Goal: Task Accomplishment & Management: Complete application form

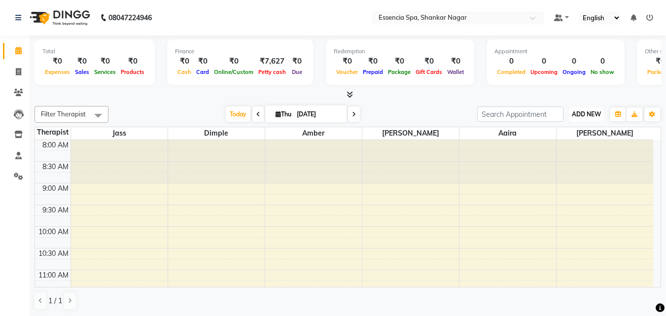
click at [587, 108] on button "ADD NEW Toggle Dropdown" at bounding box center [586, 114] width 34 height 14
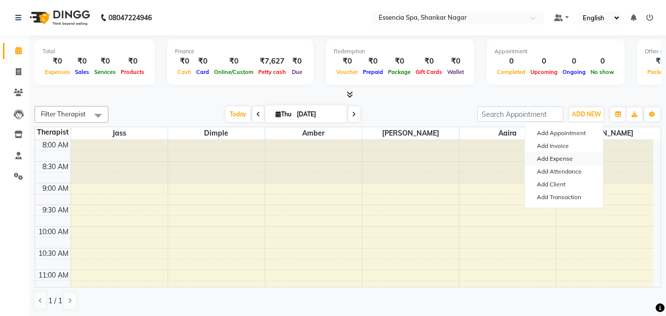
click at [562, 159] on link "Add Expense" at bounding box center [564, 158] width 78 height 13
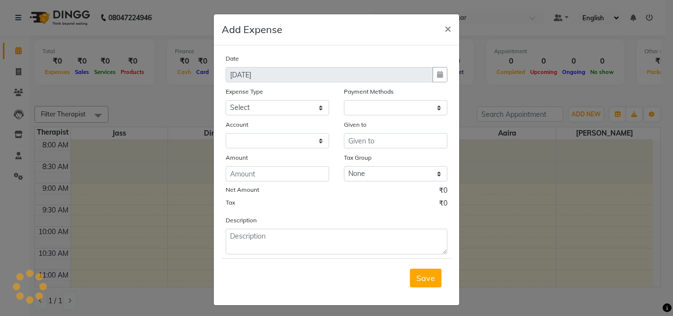
select select "1"
select select "6100"
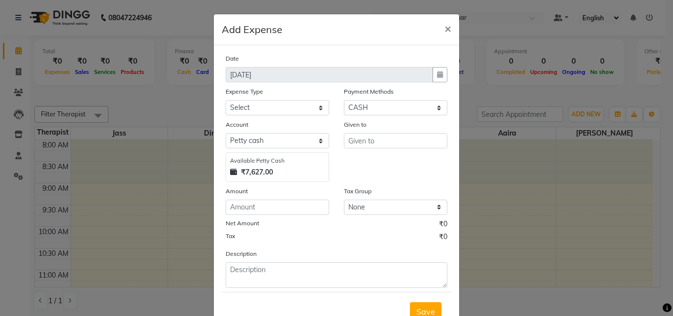
click at [253, 236] on div "Tax ₹0" at bounding box center [337, 238] width 222 height 13
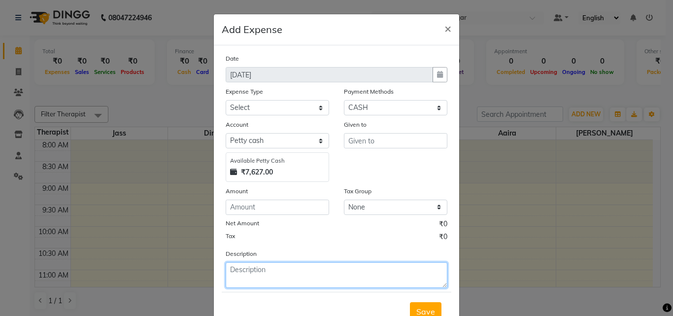
click at [244, 270] on textarea at bounding box center [337, 275] width 222 height 26
paste textarea "Towel [PERSON_NAME]"
type textarea "Towel [PERSON_NAME]"
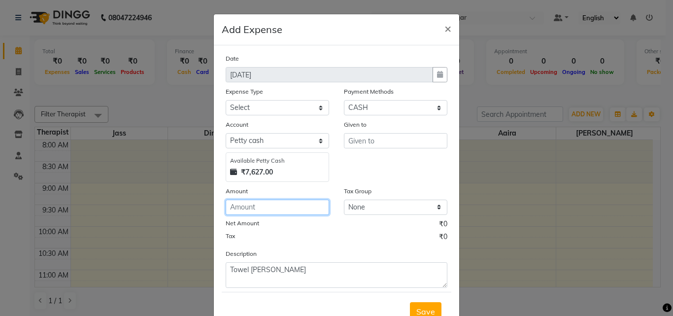
click at [264, 200] on input "number" at bounding box center [278, 207] width 104 height 15
click at [264, 202] on input "number" at bounding box center [278, 207] width 104 height 15
type input "2500"
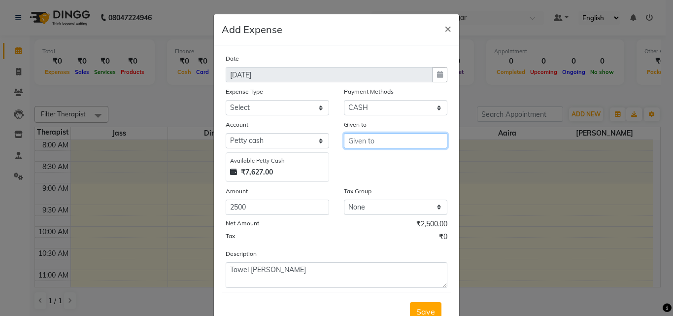
click at [355, 136] on input "text" at bounding box center [396, 140] width 104 height 15
type input "rohit"
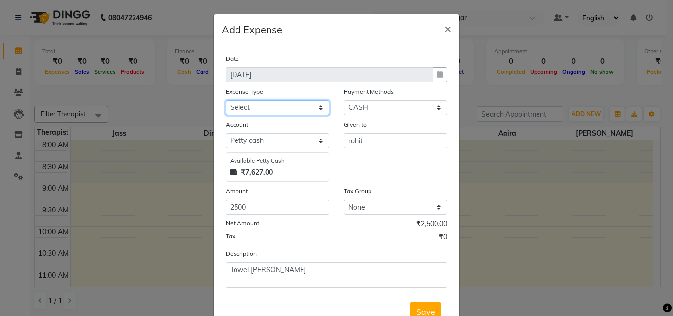
click at [289, 106] on select "Select Advance Salary Bank charges Car maintenance Cash transfer to bank Cash t…" at bounding box center [278, 107] width 104 height 15
select select "18"
click at [226, 100] on select "Select Advance Salary Bank charges Car maintenance Cash transfer to bank Cash t…" at bounding box center [278, 107] width 104 height 15
click at [431, 300] on div "Save" at bounding box center [337, 311] width 230 height 39
click at [427, 305] on button "Save" at bounding box center [426, 311] width 32 height 19
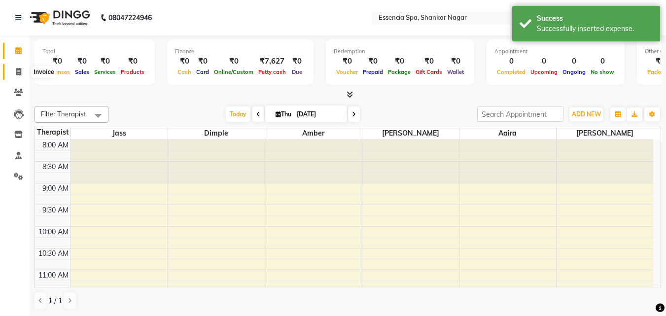
click at [22, 69] on span at bounding box center [18, 72] width 17 height 11
select select "7037"
select select "service"
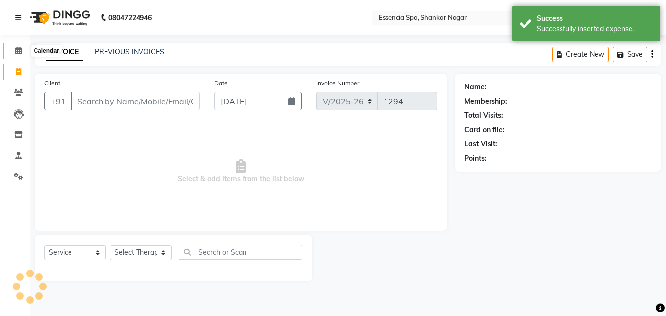
click at [16, 48] on icon at bounding box center [18, 50] width 6 height 7
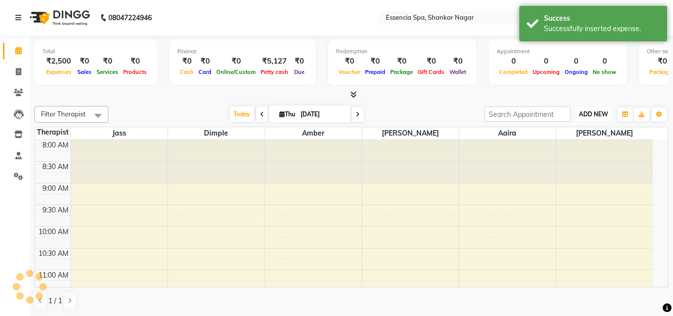
click at [579, 113] on span "ADD NEW" at bounding box center [593, 113] width 29 height 7
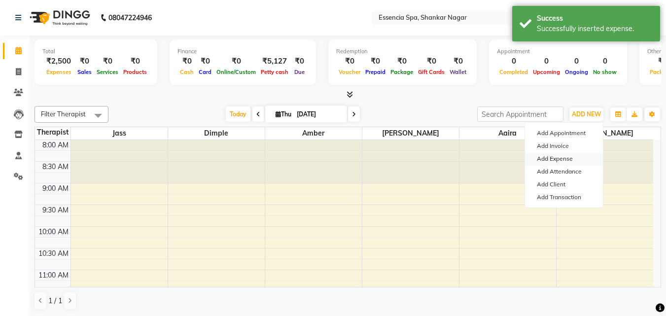
click at [552, 154] on link "Add Expense" at bounding box center [564, 158] width 78 height 13
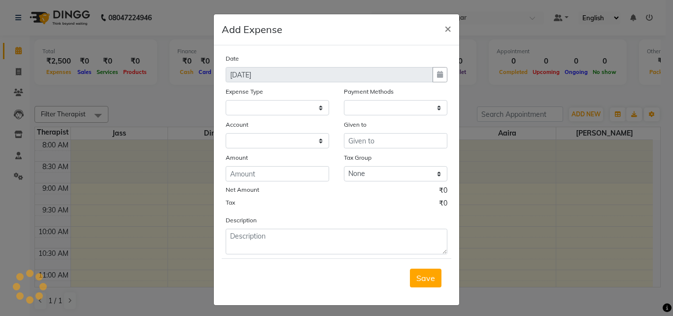
select select "1"
select select "6100"
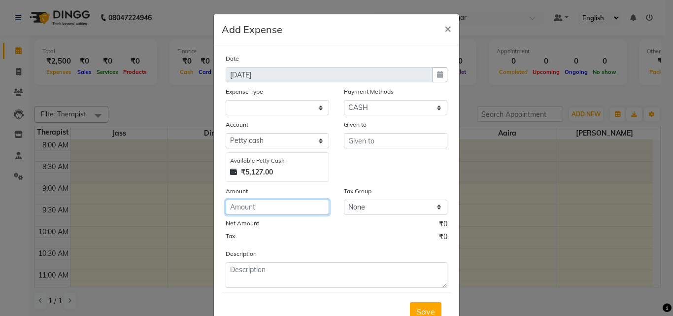
click at [266, 205] on input "number" at bounding box center [278, 207] width 104 height 15
type input "90"
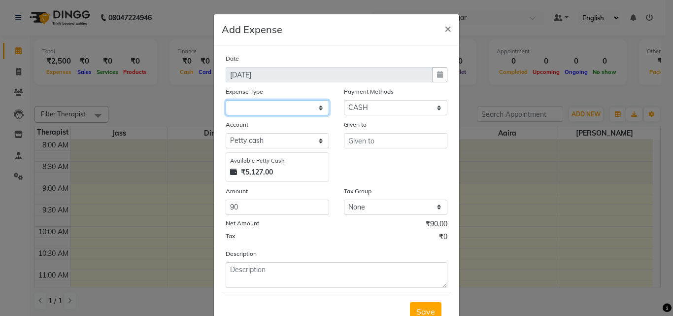
click at [272, 106] on select at bounding box center [278, 107] width 104 height 15
click at [317, 105] on select at bounding box center [278, 107] width 104 height 15
click at [304, 106] on select at bounding box center [278, 107] width 104 height 15
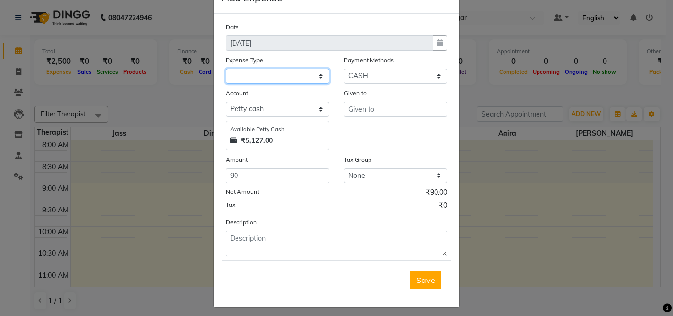
scroll to position [37, 0]
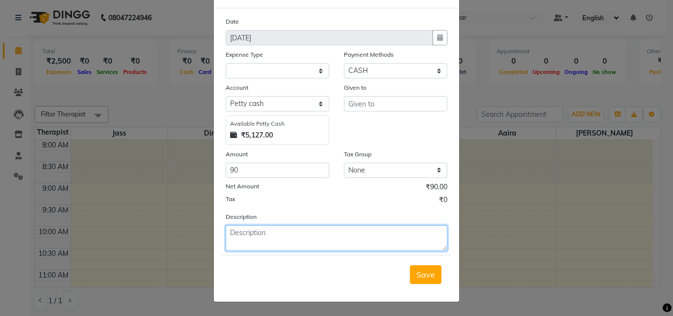
click at [278, 232] on textarea at bounding box center [337, 238] width 222 height 26
type textarea "Tea Leaf , Milk"
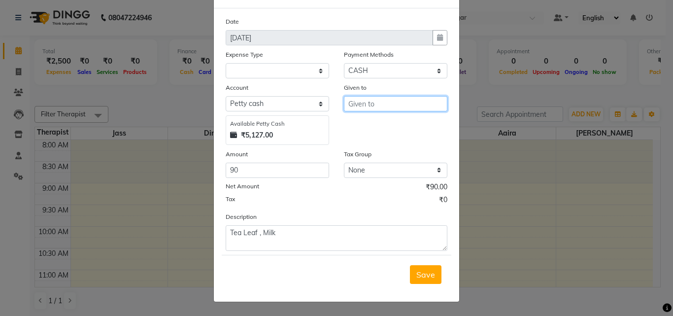
click at [384, 103] on input "text" at bounding box center [396, 103] width 104 height 15
click at [383, 105] on input "text" at bounding box center [396, 103] width 104 height 15
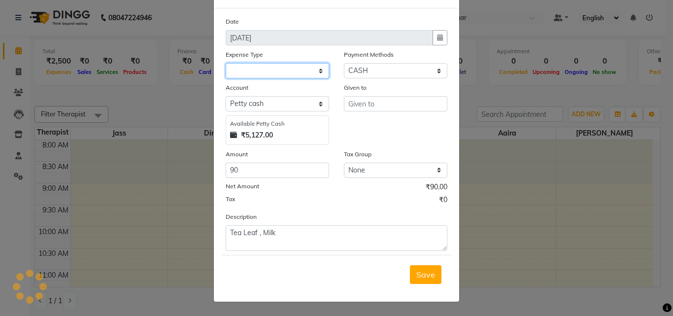
click at [317, 69] on select at bounding box center [278, 70] width 104 height 15
click at [323, 70] on select at bounding box center [278, 70] width 104 height 15
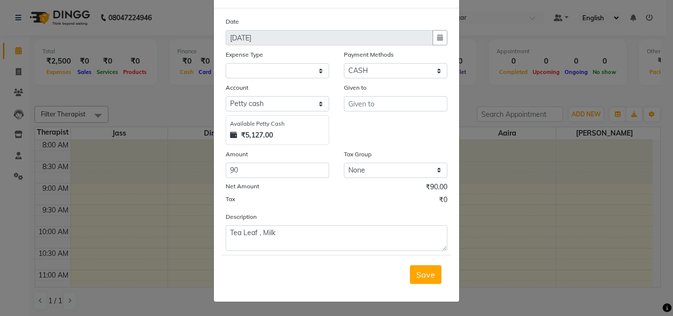
click at [515, 226] on ngb-modal-window "Add Expense × Date [DATE] Expense Type Payment Methods Select CASH UPI CARD Pre…" at bounding box center [336, 158] width 673 height 316
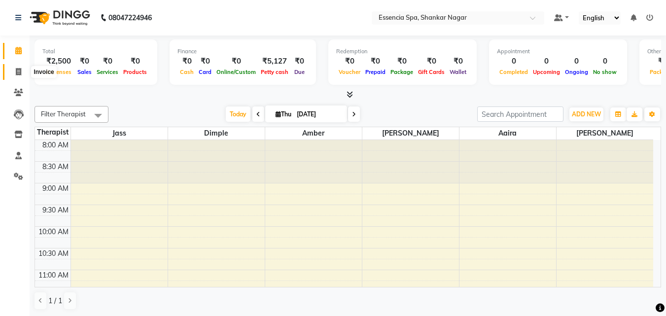
click at [18, 71] on icon at bounding box center [18, 71] width 5 height 7
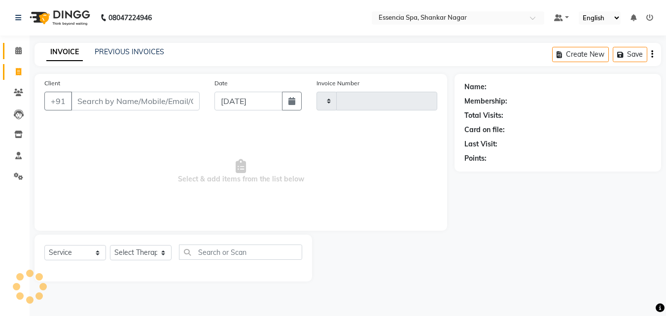
click at [17, 47] on icon at bounding box center [18, 50] width 6 height 7
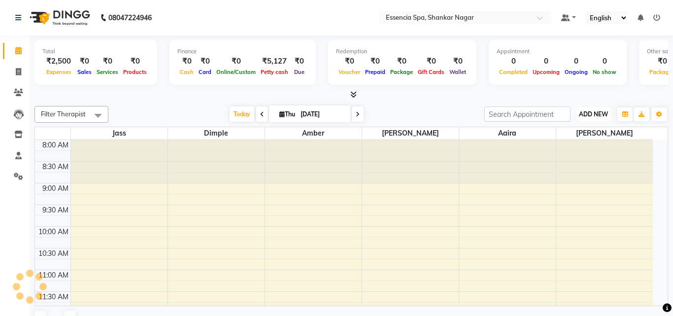
click at [584, 113] on span "ADD NEW" at bounding box center [593, 113] width 29 height 7
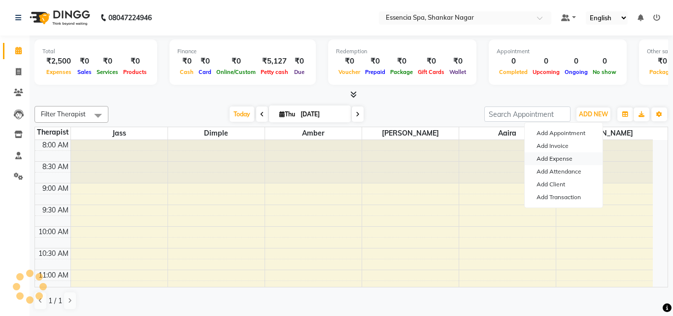
click at [554, 155] on link "Add Expense" at bounding box center [564, 158] width 78 height 13
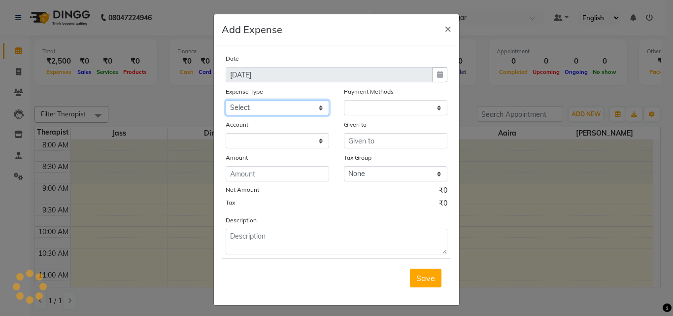
drag, startPoint x: 317, startPoint y: 106, endPoint x: 290, endPoint y: 115, distance: 28.5
click at [317, 106] on select "Select Advance Salary Bank charges Car maintenance Cash transfer to bank Cash t…" at bounding box center [278, 107] width 104 height 15
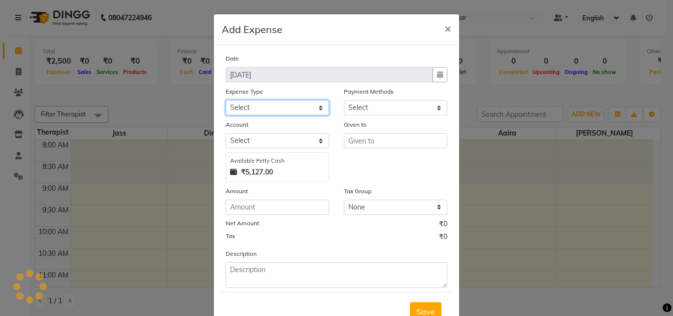
select select "1"
select select "6100"
select select "18"
click at [226, 100] on select "Select Advance Salary Bank charges Car maintenance Cash transfer to bank Cash t…" at bounding box center [278, 107] width 104 height 15
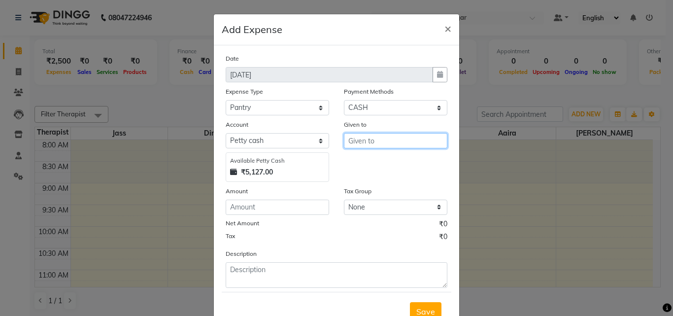
click at [378, 143] on input "text" at bounding box center [396, 140] width 104 height 15
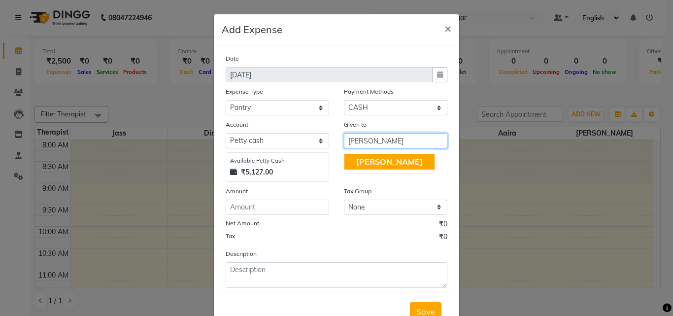
click at [374, 157] on button "[PERSON_NAME]" at bounding box center [390, 162] width 90 height 16
type input "[PERSON_NAME]"
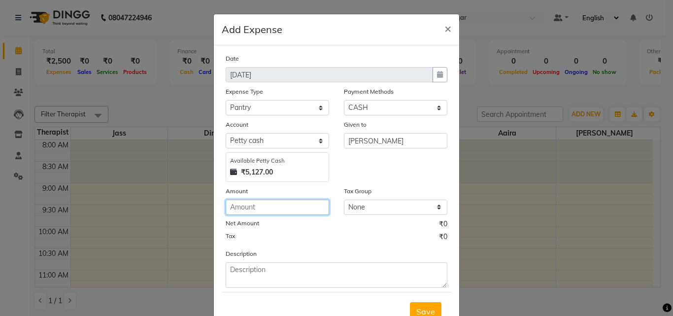
click at [254, 205] on input "number" at bounding box center [278, 207] width 104 height 15
type input "90"
drag, startPoint x: 256, startPoint y: 256, endPoint x: 261, endPoint y: 277, distance: 21.3
click at [259, 267] on div "Description" at bounding box center [336, 267] width 237 height 39
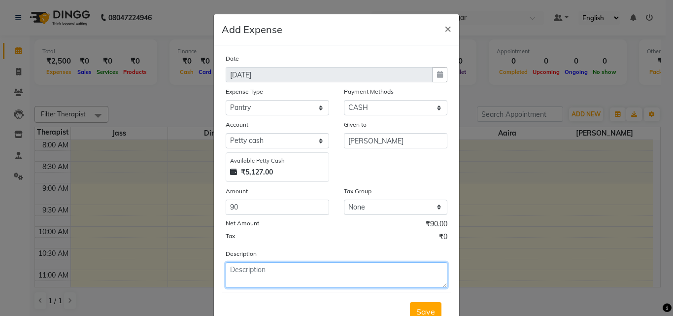
click at [261, 277] on textarea at bounding box center [337, 275] width 222 height 26
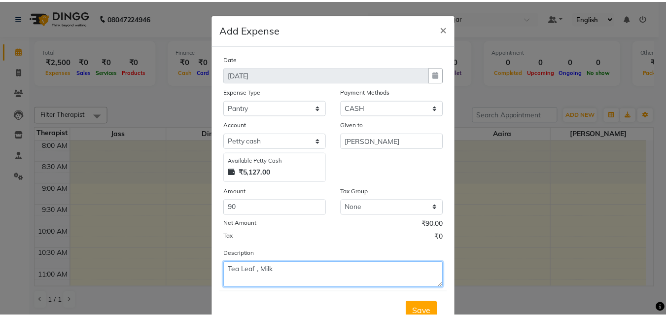
scroll to position [37, 0]
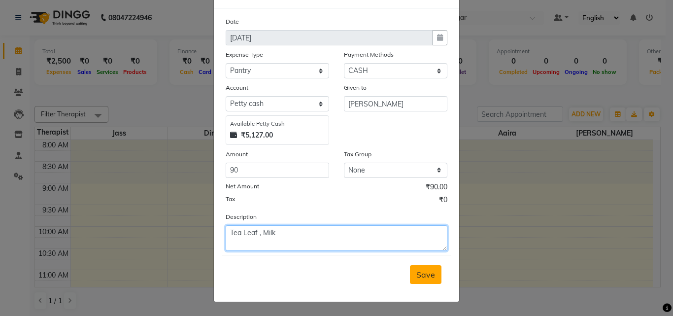
type textarea "Tea Leaf , Milk"
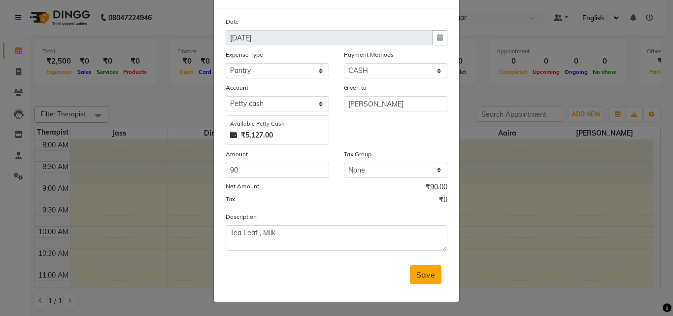
click at [423, 277] on span "Save" at bounding box center [426, 275] width 19 height 10
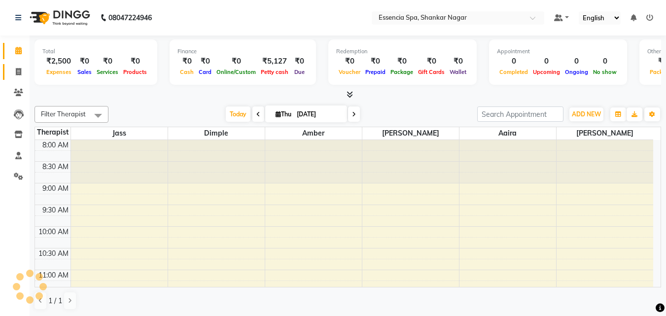
click at [17, 71] on icon at bounding box center [18, 71] width 5 height 7
select select "service"
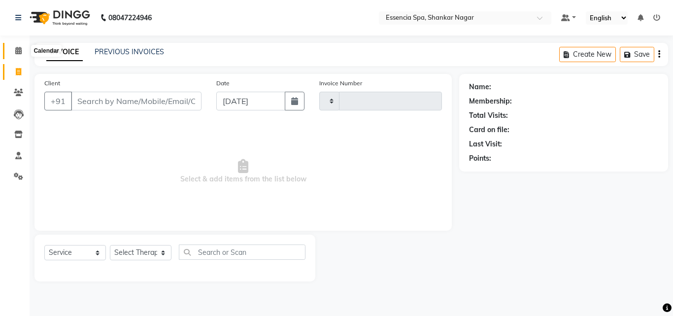
click at [18, 54] on span at bounding box center [18, 50] width 17 height 11
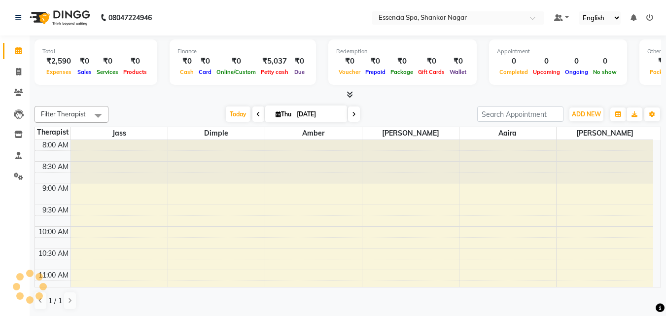
click at [157, 107] on div "[DATE] [DATE]" at bounding box center [292, 114] width 359 height 15
